Goal: Information Seeking & Learning: Learn about a topic

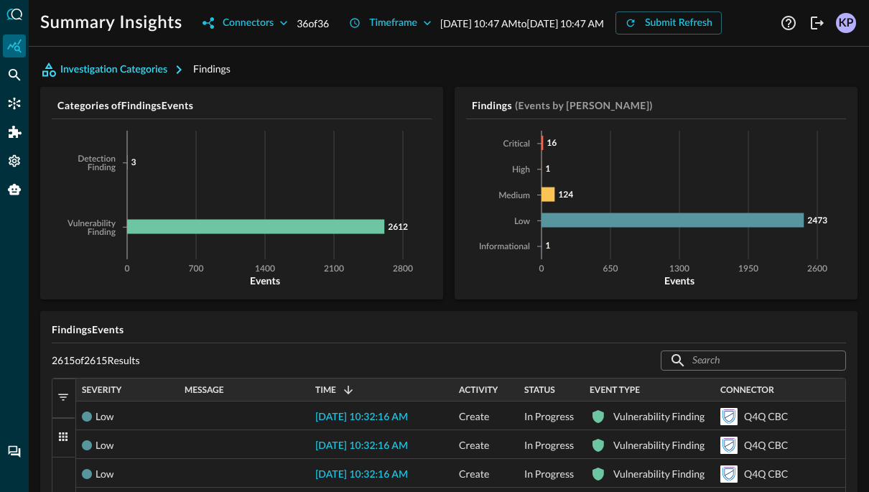
click at [124, 81] on button "Investigation Categories" at bounding box center [116, 69] width 153 height 23
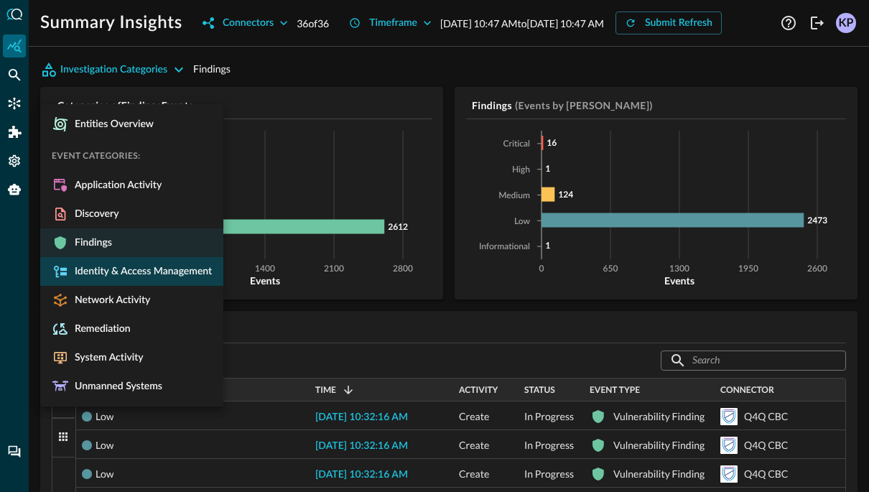
click at [111, 271] on span "Identity & Access Management" at bounding box center [140, 271] width 143 height 13
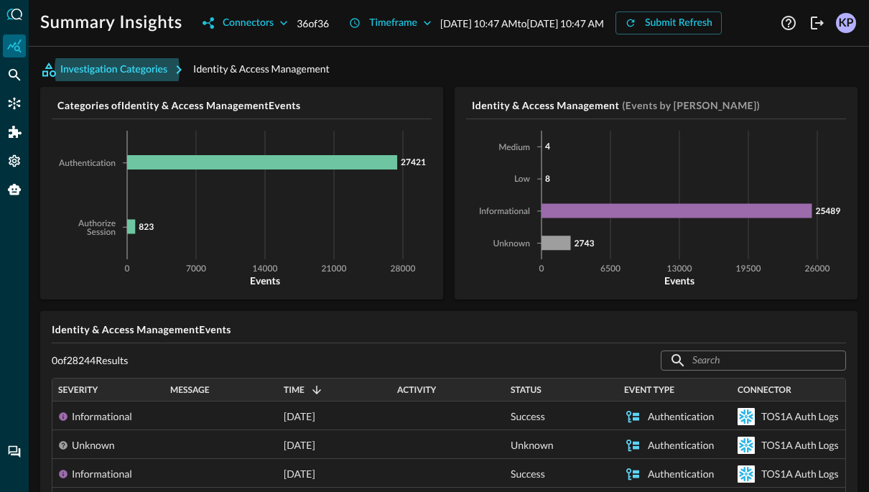
click at [143, 81] on button "Investigation Categories" at bounding box center [116, 69] width 153 height 23
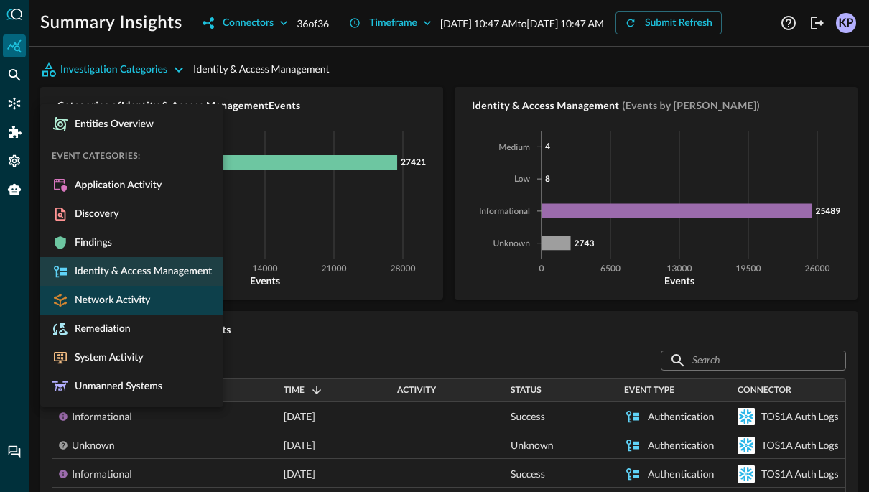
click at [131, 300] on span "Network Activity" at bounding box center [109, 300] width 81 height 13
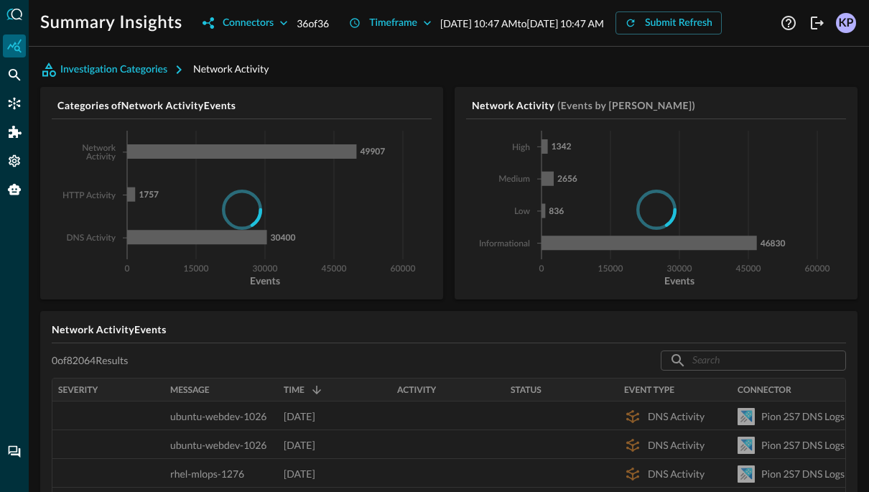
click at [287, 17] on div "Summary Insights Connectors 36 of 36 Timeframe Sep 04, 2025 10:47 AM to Sep 05,…" at bounding box center [408, 22] width 737 height 23
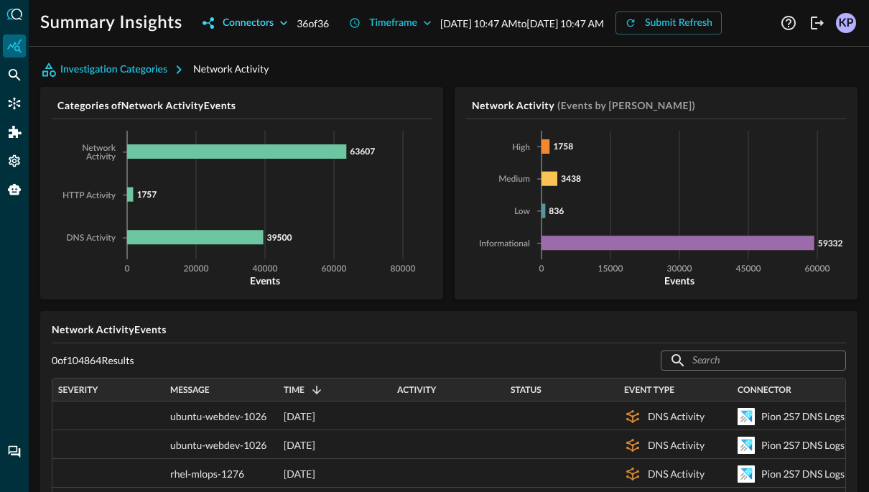
click at [223, 32] on div "Connectors" at bounding box center [248, 23] width 51 height 18
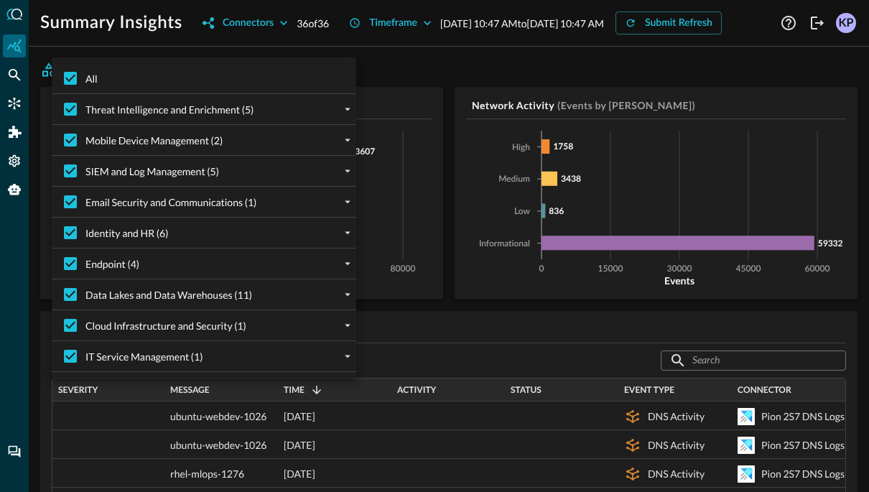
click at [159, 44] on div at bounding box center [434, 246] width 869 height 492
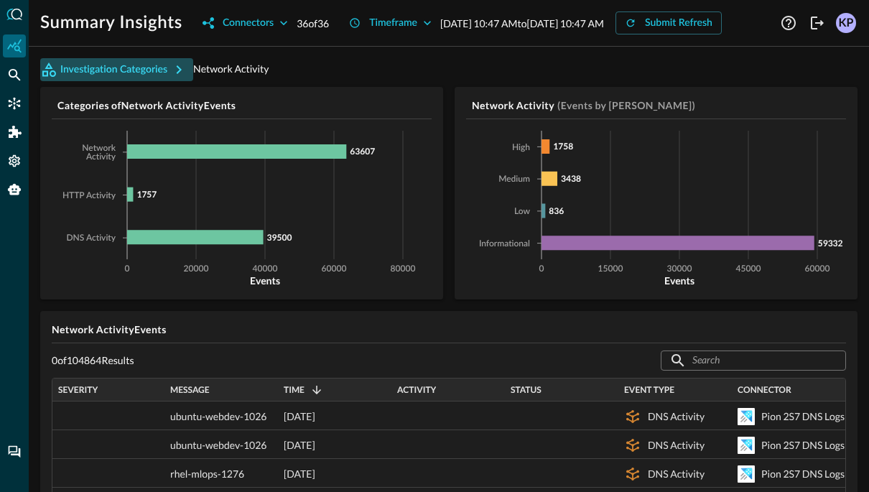
click at [78, 81] on button "Investigation Categories" at bounding box center [116, 69] width 153 height 23
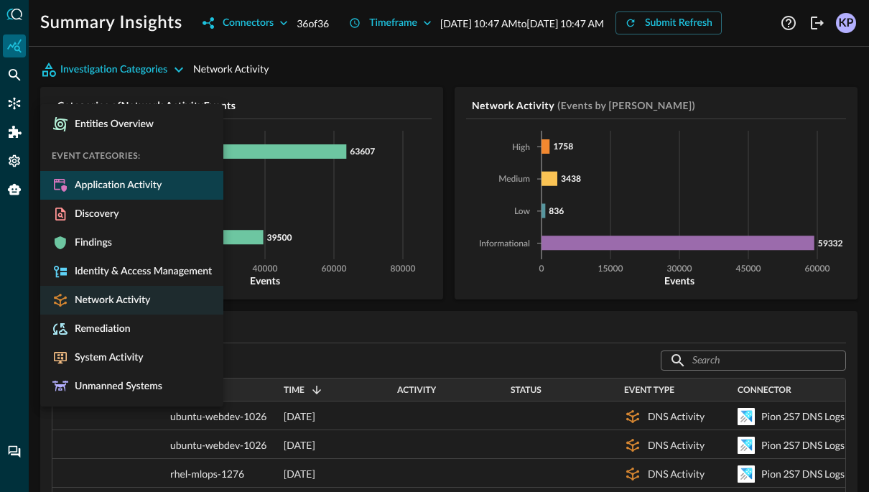
click at [86, 182] on span "Application Activity" at bounding box center [115, 185] width 93 height 13
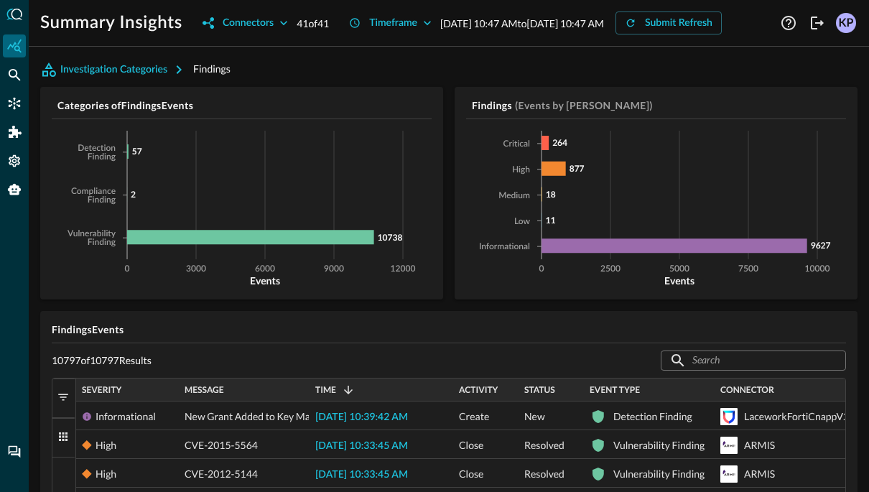
click at [88, 81] on button "Investigation Categories" at bounding box center [116, 69] width 153 height 23
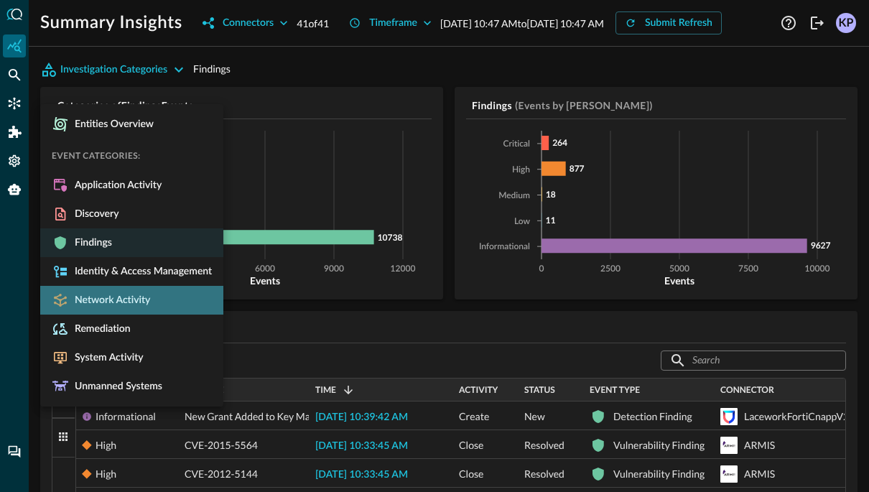
click at [108, 312] on li "Network Activity" at bounding box center [131, 300] width 183 height 29
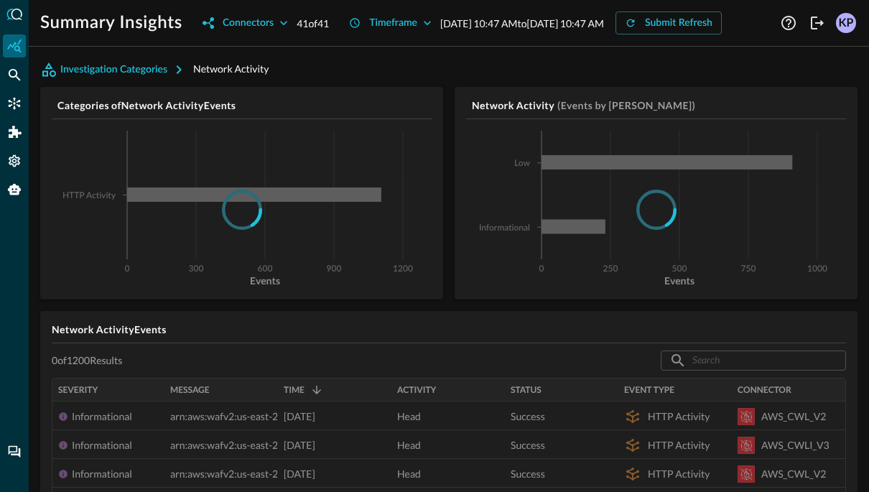
click at [383, 81] on div "Investigation Categories Network Activity" at bounding box center [448, 69] width 817 height 23
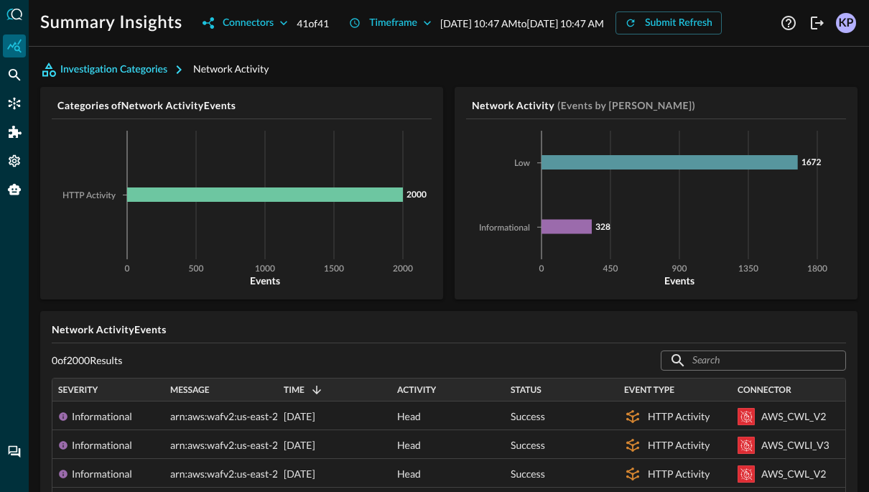
click at [170, 78] on icon "button" at bounding box center [178, 69] width 17 height 17
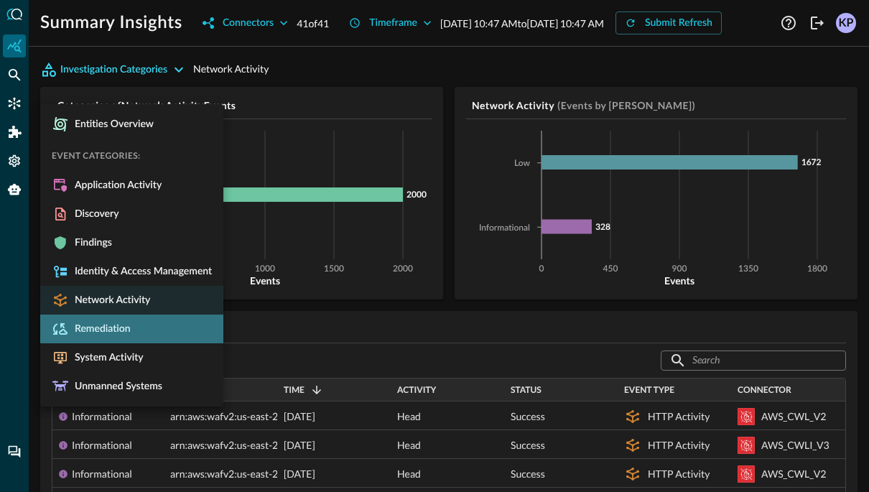
click at [134, 320] on li "Remediation" at bounding box center [131, 329] width 183 height 29
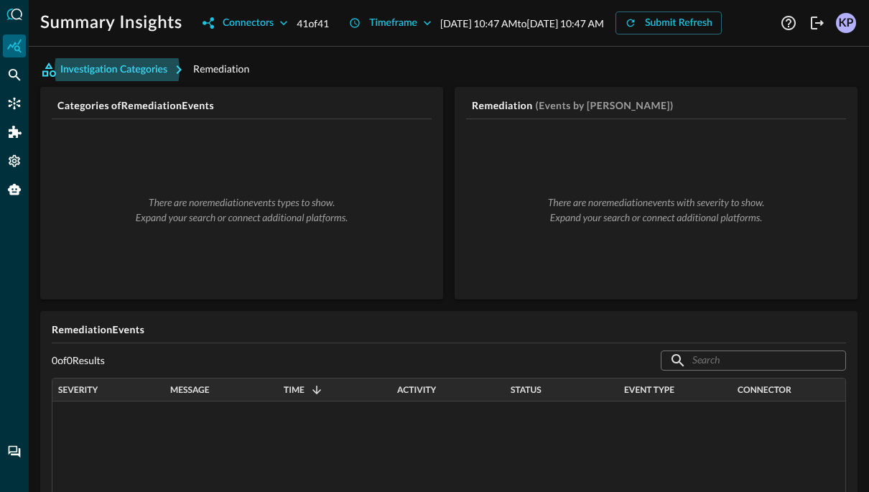
click at [141, 81] on button "Investigation Categories" at bounding box center [116, 69] width 153 height 23
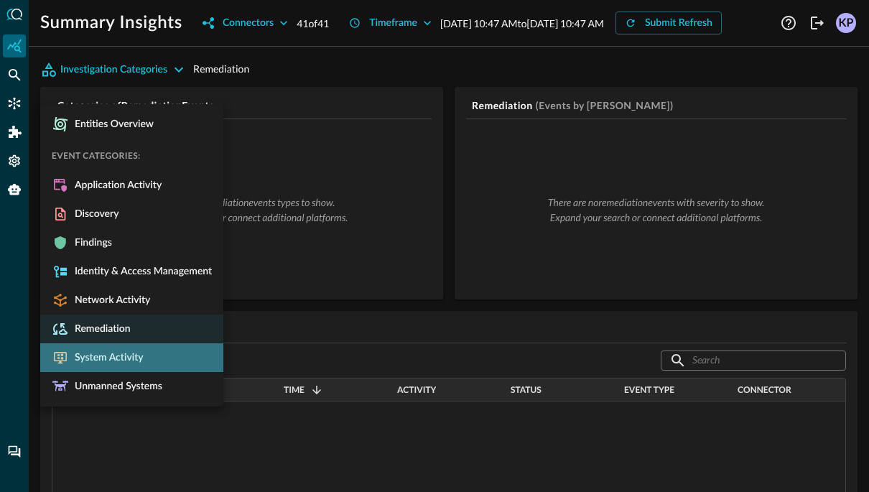
click at [113, 348] on li "System Activity" at bounding box center [131, 357] width 183 height 29
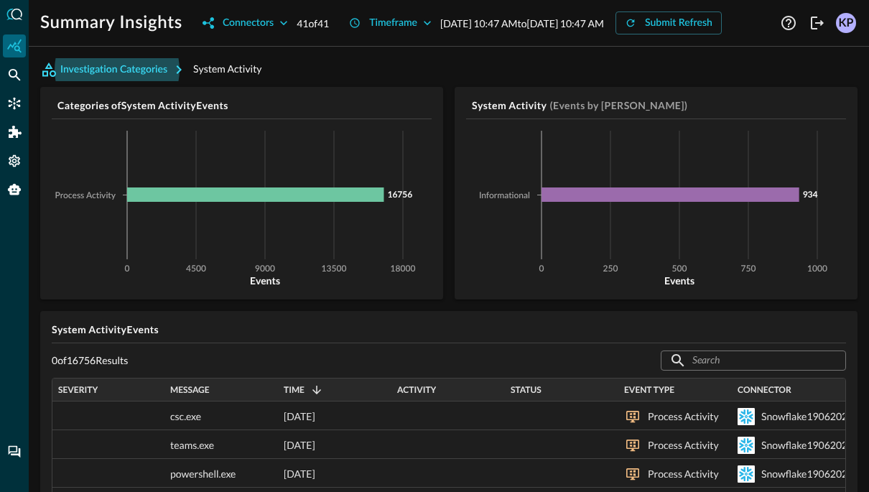
click at [94, 81] on button "Investigation Categories" at bounding box center [116, 69] width 153 height 23
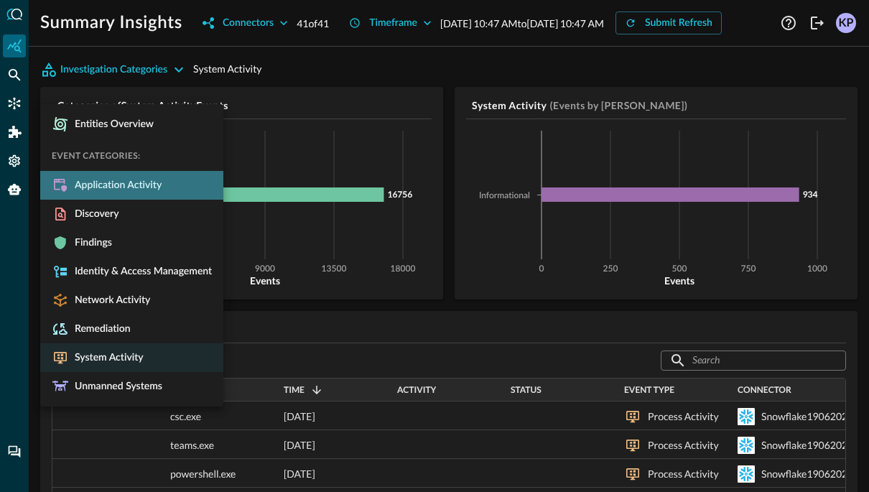
click at [96, 171] on li "Application Activity" at bounding box center [131, 185] width 183 height 29
